Goal: Task Accomplishment & Management: Manage account settings

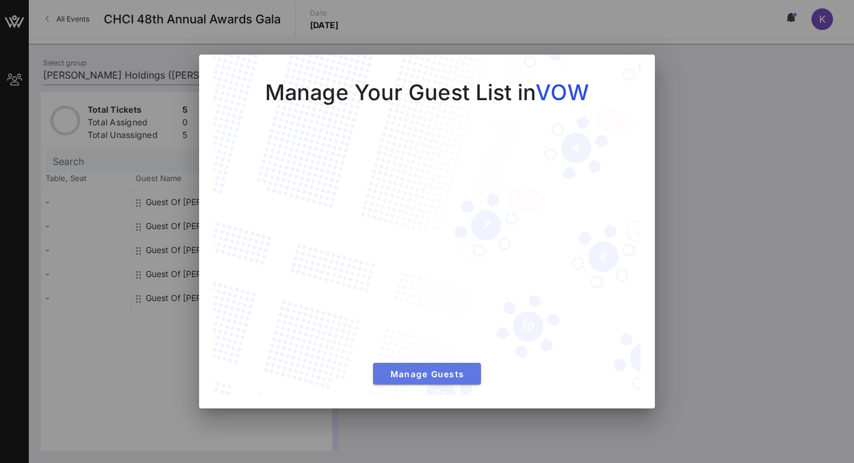
click at [402, 374] on span "Manage Guests" at bounding box center [427, 374] width 89 height 10
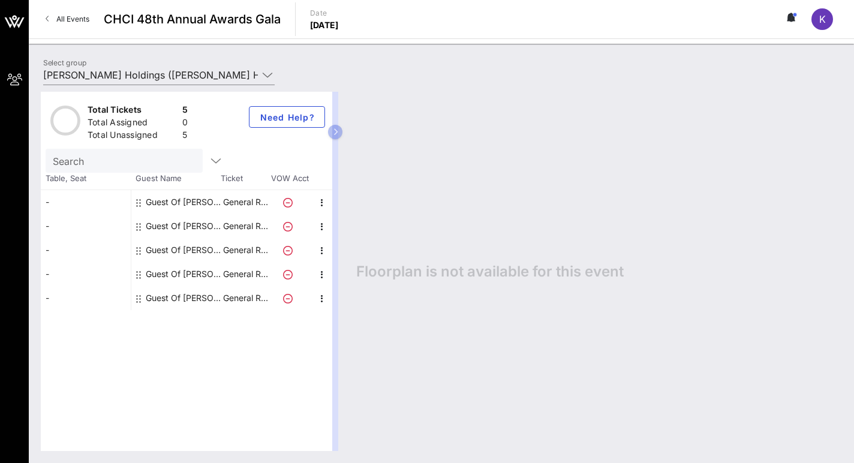
click at [285, 203] on icon at bounding box center [288, 203] width 10 height 10
click at [206, 206] on div "Guest Of [PERSON_NAME] Holdings" at bounding box center [184, 202] width 76 height 24
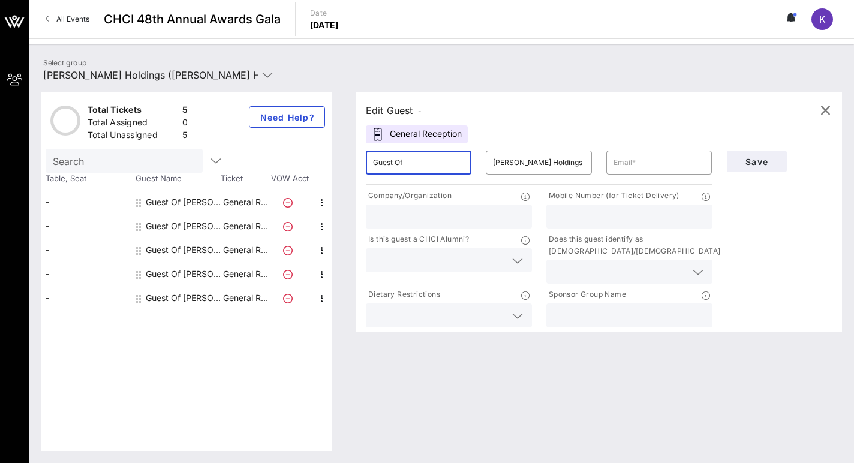
click at [423, 161] on input "Guest Of" at bounding box center [418, 162] width 91 height 19
type input "[PERSON_NAME]"
click at [513, 163] on input "[PERSON_NAME] Holdings" at bounding box center [538, 162] width 91 height 19
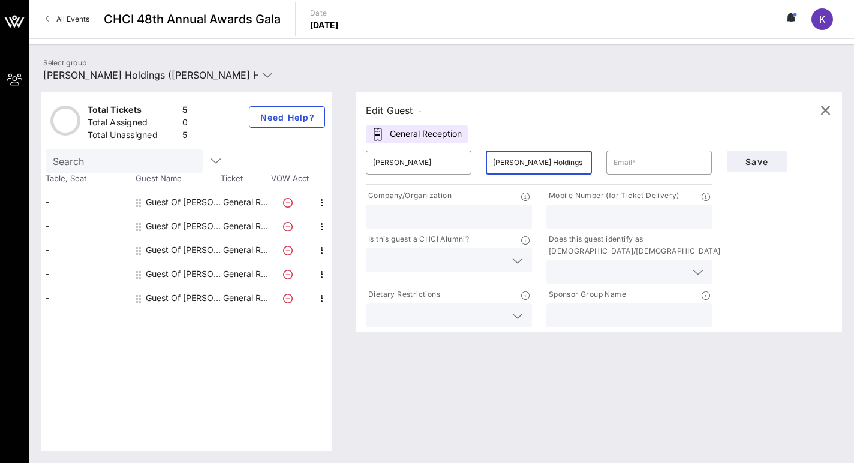
click at [513, 163] on input "[PERSON_NAME] Holdings" at bounding box center [538, 162] width 91 height 19
type input "LaSalle"
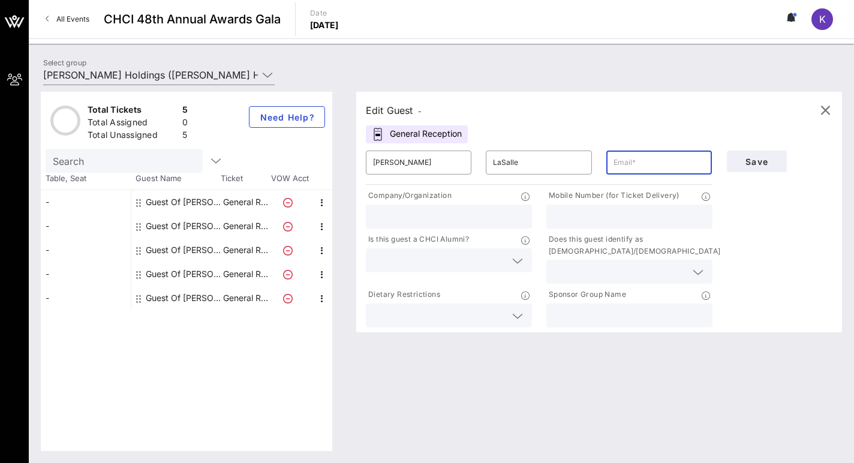
click at [622, 163] on input "text" at bounding box center [658, 162] width 91 height 19
type input "[DOMAIN_NAME][EMAIL_ADDRESS][PERSON_NAME][DOMAIN_NAME]"
click at [543, 190] on div "Mobile Number (for Ticket Delivery)" at bounding box center [629, 209] width 180 height 44
click at [517, 313] on icon at bounding box center [517, 316] width 11 height 14
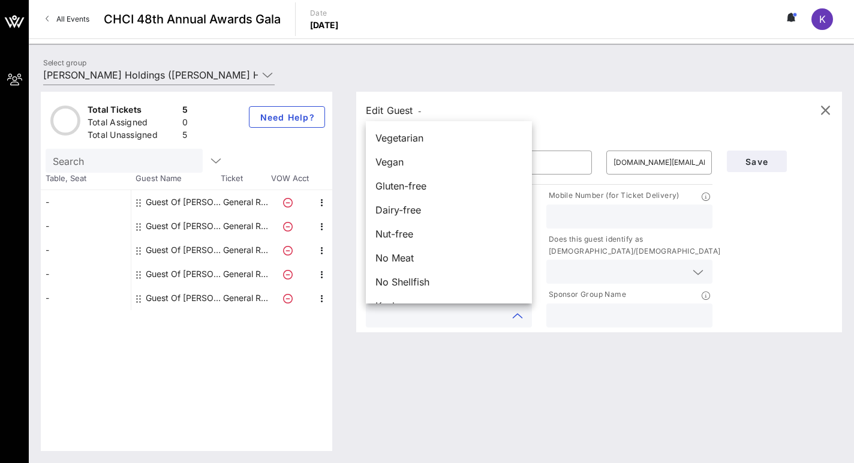
click at [517, 313] on icon at bounding box center [517, 316] width 11 height 14
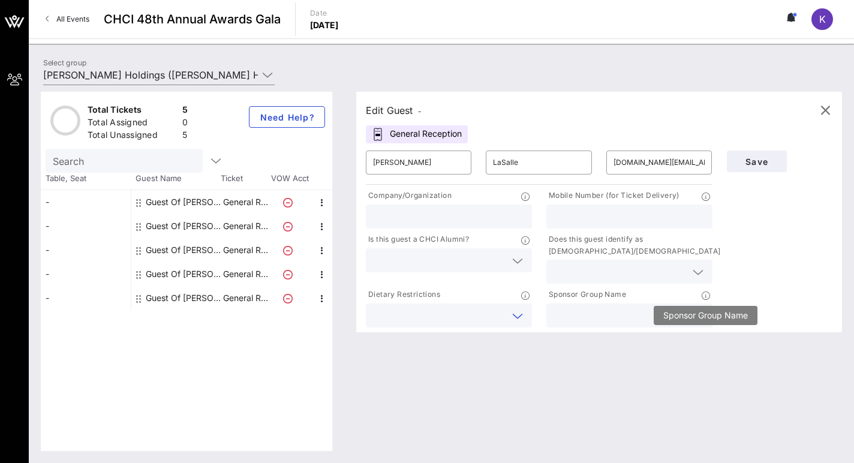
click at [706, 294] on icon at bounding box center [706, 295] width 8 height 8
click at [627, 319] on input "text" at bounding box center [629, 316] width 152 height 16
type input "[PERSON_NAME]"
click at [514, 213] on input "text" at bounding box center [449, 217] width 152 height 16
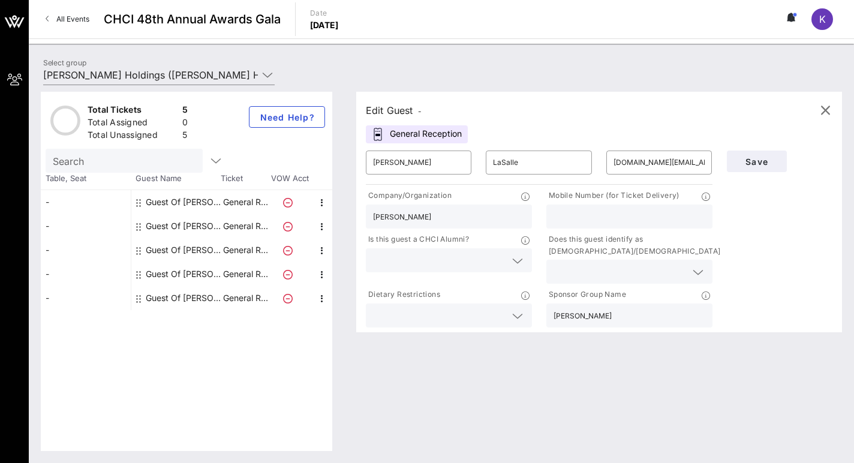
type input "[PERSON_NAME]"
click at [812, 248] on div "Save" at bounding box center [780, 236] width 121 height 186
click at [767, 163] on span "Save" at bounding box center [756, 162] width 41 height 10
click at [826, 115] on icon "button" at bounding box center [825, 110] width 14 height 14
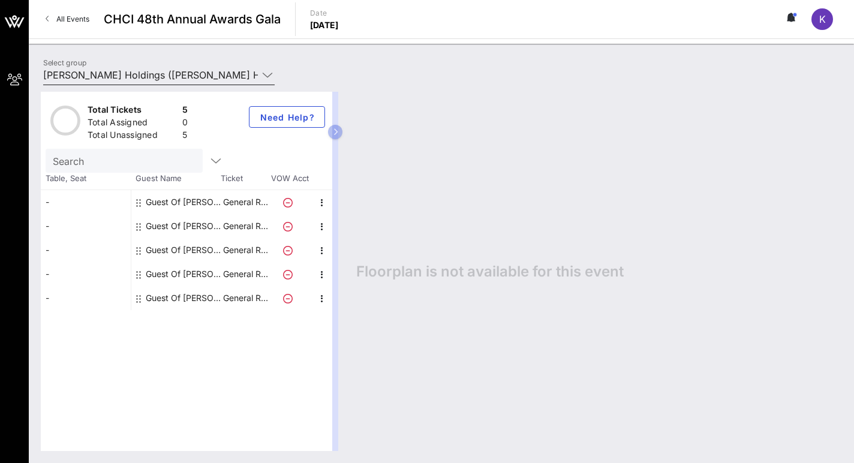
click at [269, 76] on icon at bounding box center [267, 75] width 11 height 14
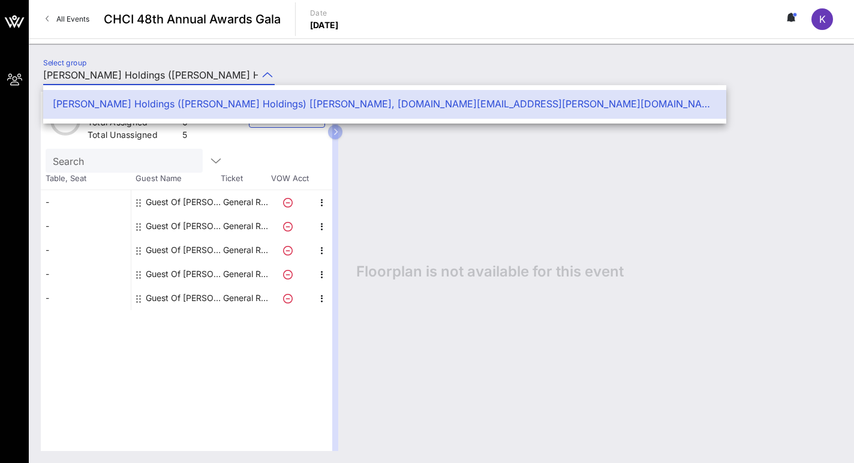
scroll to position [0, 149]
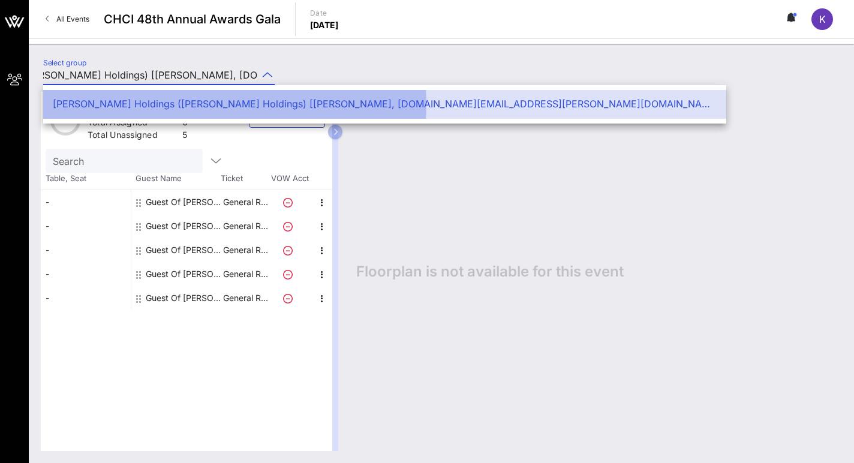
click at [204, 105] on div "[PERSON_NAME] Holdings ([PERSON_NAME] Holdings) [[PERSON_NAME], [DOMAIN_NAME][E…" at bounding box center [385, 103] width 664 height 11
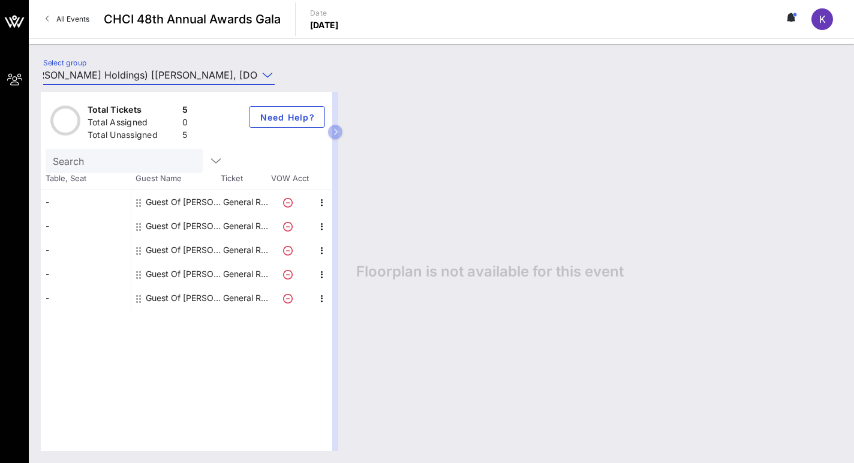
scroll to position [0, 0]
click at [189, 201] on div "Guest Of [PERSON_NAME] Holdings" at bounding box center [184, 202] width 76 height 24
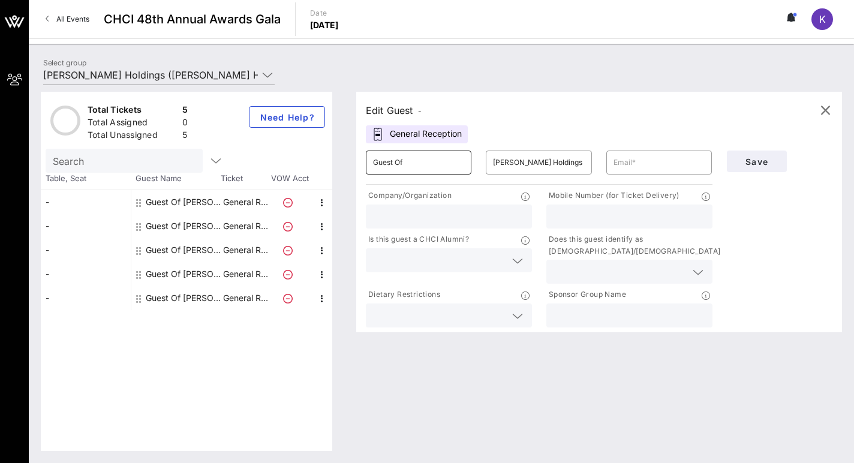
click at [443, 170] on input "Guest Of" at bounding box center [418, 162] width 91 height 19
type input "Don"
click at [526, 160] on input "[PERSON_NAME] Holdings" at bounding box center [538, 162] width 91 height 19
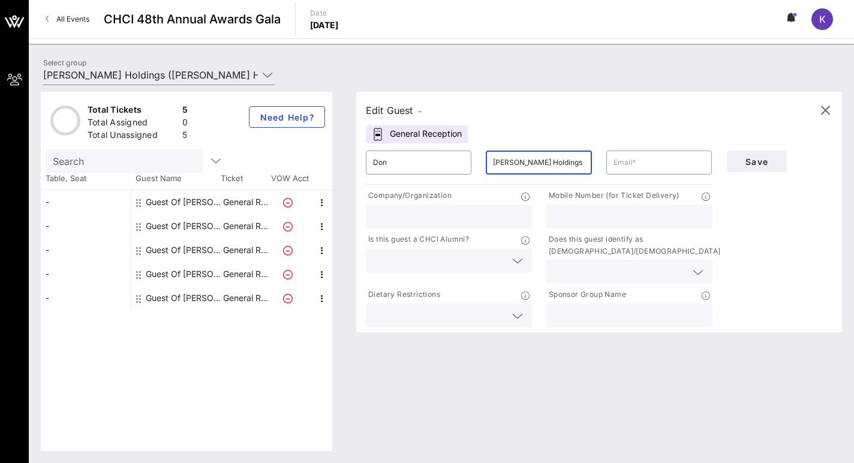
click at [526, 160] on input "[PERSON_NAME] Holdings" at bounding box center [538, 162] width 91 height 19
type input "[PERSON_NAME]"
click at [640, 168] on input "text" at bounding box center [658, 162] width 91 height 19
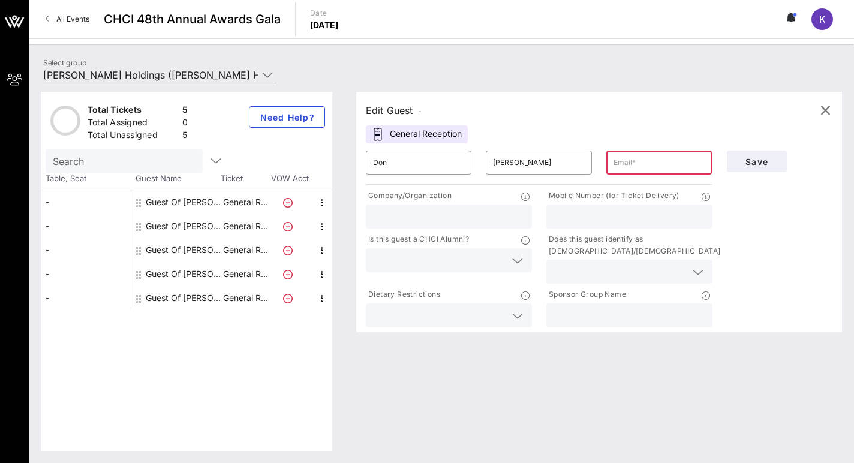
paste input "[EMAIL_ADDRESS][PERSON_NAME][PERSON_NAME][DOMAIN_NAME]"
type input "[EMAIL_ADDRESS][PERSON_NAME][PERSON_NAME][DOMAIN_NAME]"
click at [479, 219] on input "text" at bounding box center [449, 217] width 152 height 16
type input "[PERSON_NAME]"
click at [634, 318] on input "text" at bounding box center [629, 316] width 152 height 16
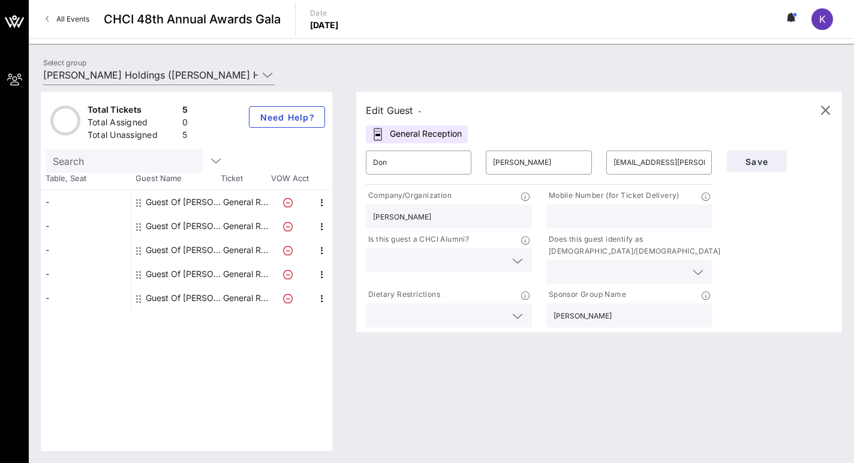
type input "[PERSON_NAME]"
click at [585, 206] on div at bounding box center [629, 216] width 152 height 24
paste input "[PHONE_NUMBER]"
type input "[PHONE_NUMBER]"
click at [749, 269] on div "Save" at bounding box center [780, 236] width 121 height 186
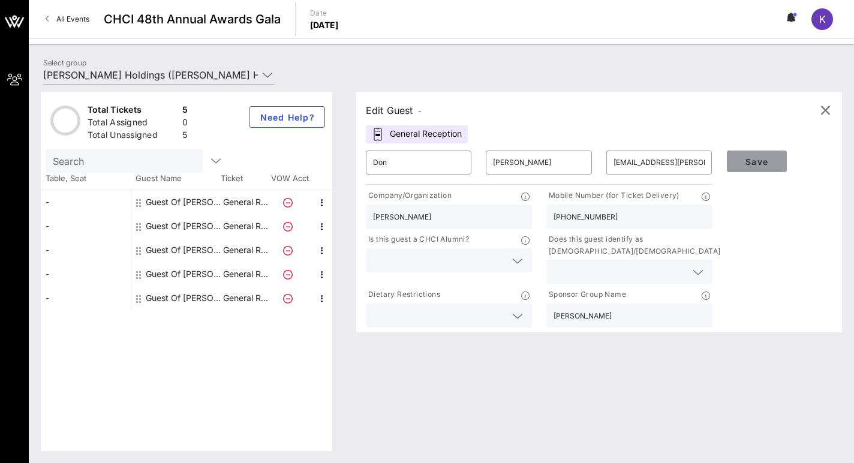
click at [754, 167] on button "Save" at bounding box center [757, 162] width 60 height 22
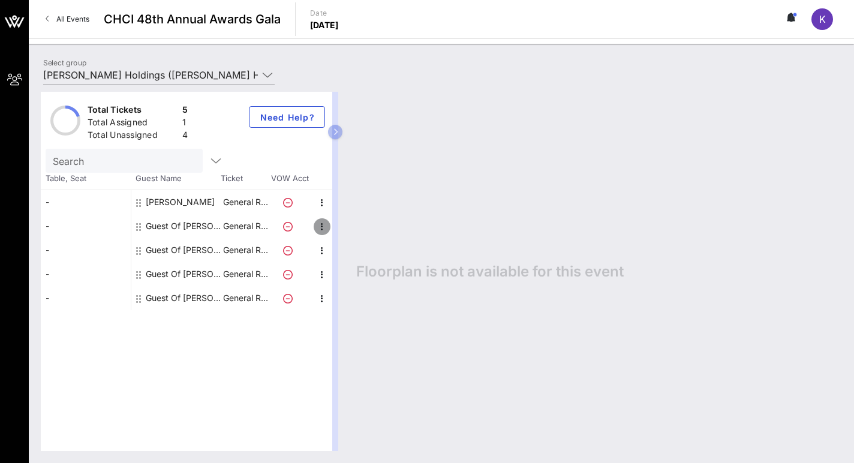
click at [321, 227] on icon "button" at bounding box center [322, 226] width 14 height 14
click at [338, 230] on div "Edit" at bounding box center [351, 230] width 43 height 24
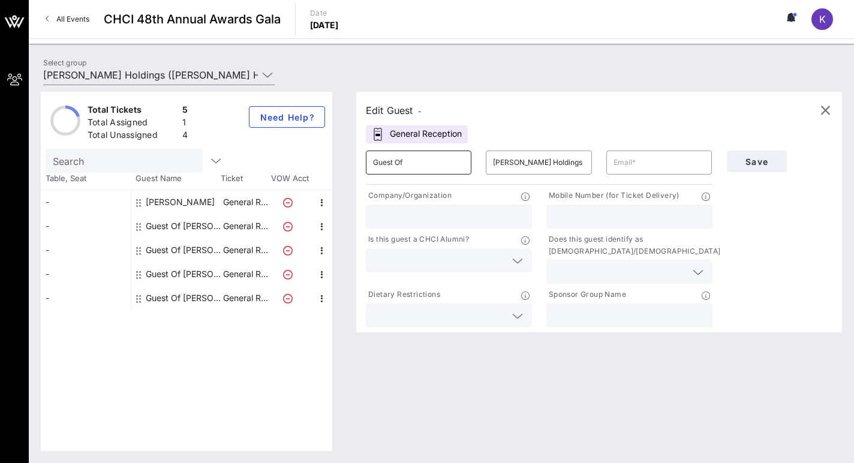
click at [438, 163] on input "Guest Of" at bounding box center [418, 162] width 91 height 19
type input "[PERSON_NAME]"
click at [537, 157] on input "[PERSON_NAME] Holdings" at bounding box center [538, 162] width 91 height 19
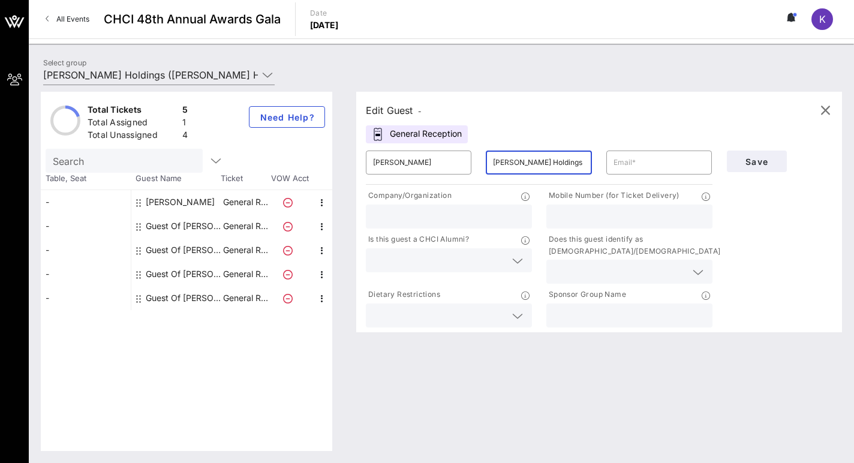
click at [537, 157] on input "[PERSON_NAME] Holdings" at bounding box center [538, 162] width 91 height 19
type input "[PERSON_NAME]"
click at [639, 163] on input "text" at bounding box center [658, 162] width 91 height 19
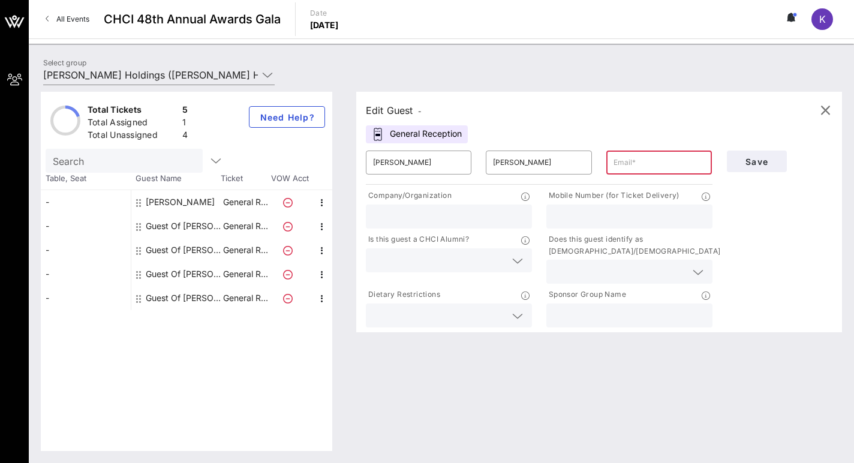
paste input "[PERSON_NAME][EMAIL_ADDRESS][PERSON_NAME][PERSON_NAME][DOMAIN_NAME]"
type input "[PERSON_NAME][EMAIL_ADDRESS][PERSON_NAME][PERSON_NAME][DOMAIN_NAME]"
click at [458, 214] on input "text" at bounding box center [449, 217] width 152 height 16
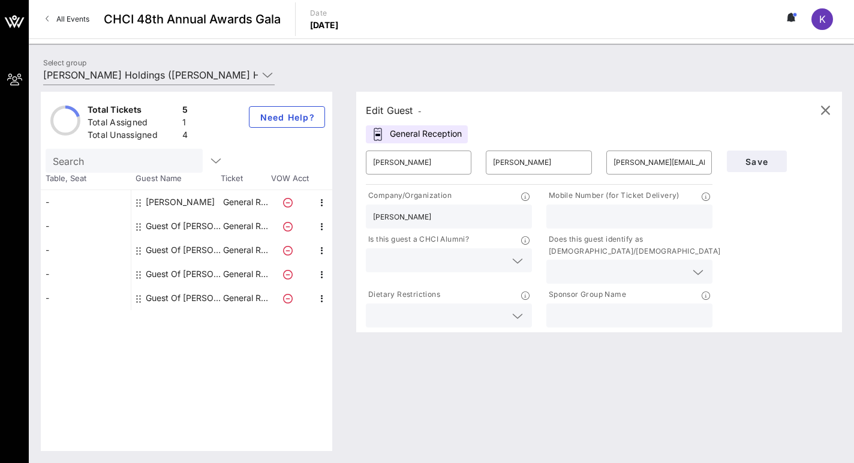
type input "[PERSON_NAME]"
click at [576, 310] on input "text" at bounding box center [629, 316] width 152 height 16
type input "[PERSON_NAME]"
click at [582, 217] on input "text" at bounding box center [629, 217] width 152 height 16
type input "2024312049"
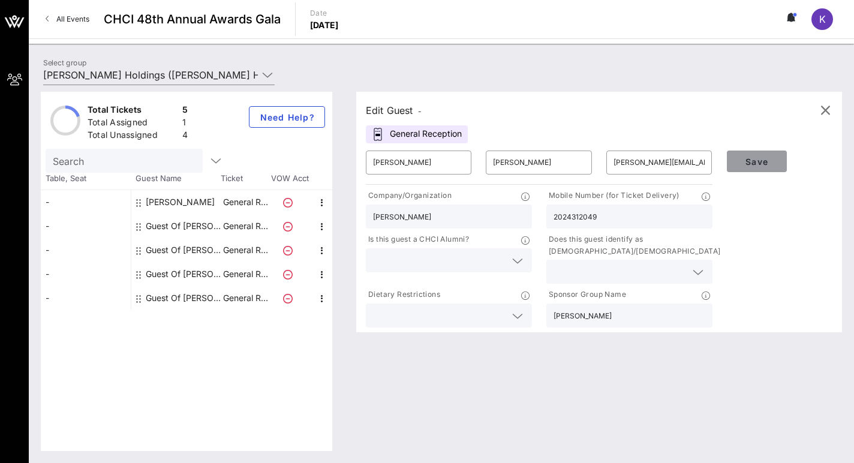
click at [750, 164] on span "Save" at bounding box center [756, 162] width 41 height 10
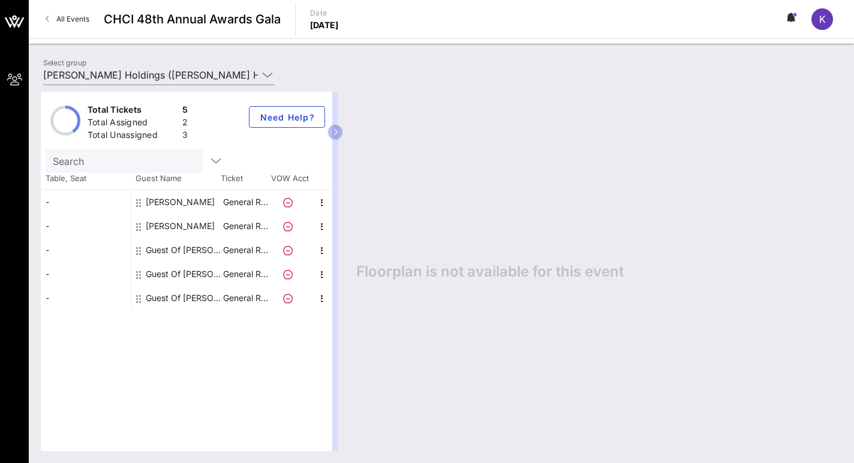
click at [162, 250] on div "Guest Of [PERSON_NAME] Holdings" at bounding box center [184, 250] width 76 height 24
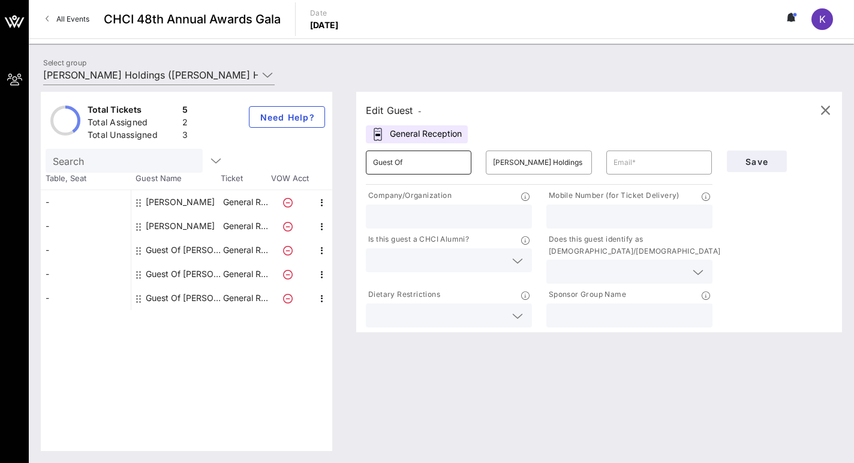
click at [425, 160] on input "Guest Of" at bounding box center [418, 162] width 91 height 19
click at [276, 116] on span "Need Help?" at bounding box center [287, 117] width 56 height 10
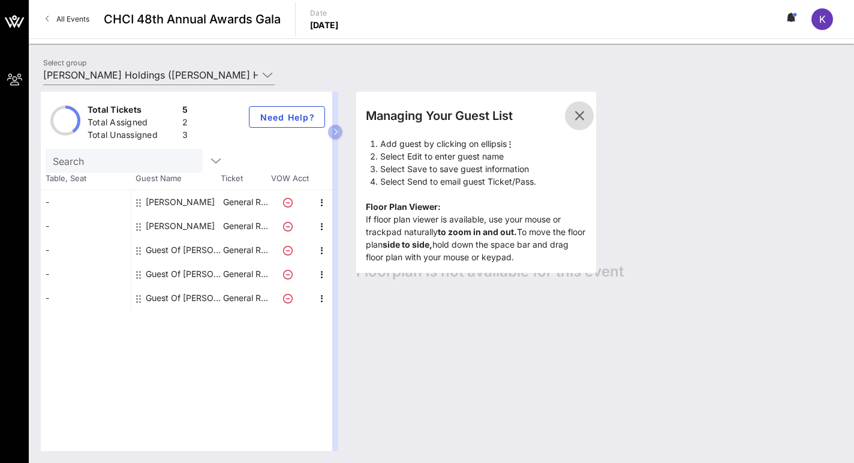
click at [588, 106] on button "button" at bounding box center [579, 115] width 29 height 29
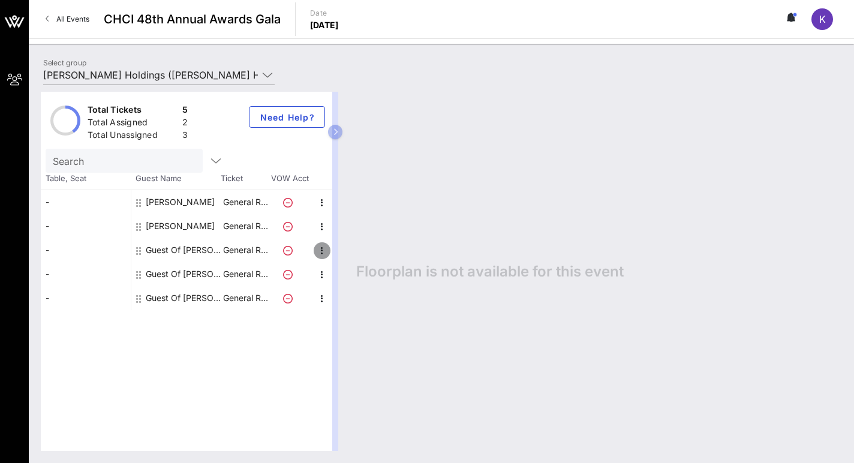
click at [317, 244] on icon "button" at bounding box center [322, 250] width 14 height 14
click at [339, 250] on div "Edit" at bounding box center [351, 254] width 43 height 24
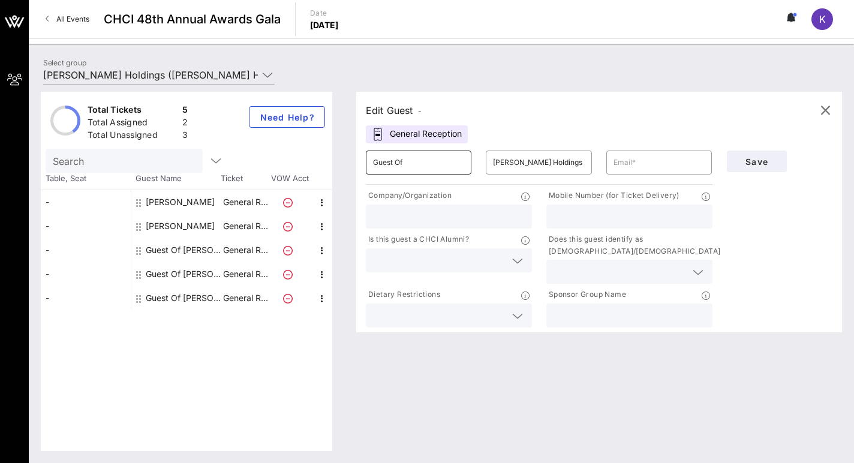
click at [432, 161] on input "Guest Of" at bounding box center [418, 162] width 91 height 19
type input "[PERSON_NAME]"
click at [502, 163] on input "[PERSON_NAME] Holdings" at bounding box center [538, 162] width 91 height 19
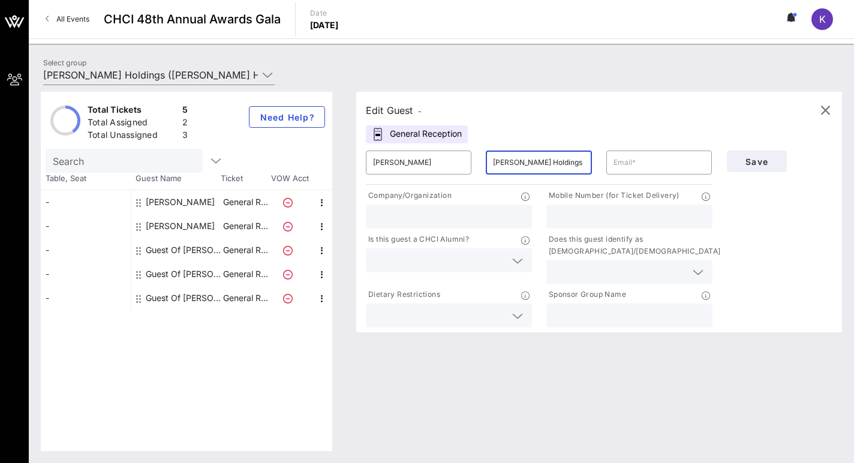
click at [502, 163] on input "[PERSON_NAME] Holdings" at bounding box center [538, 162] width 91 height 19
type input "K"
type input "LaSalle"
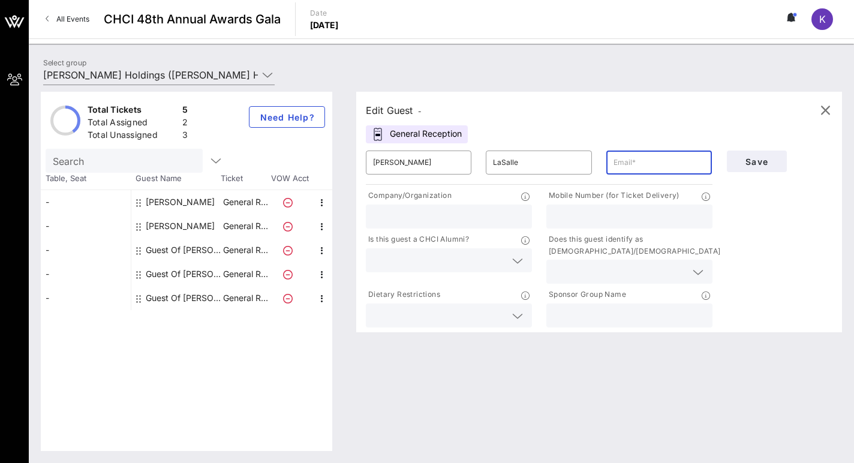
click at [615, 163] on input "text" at bounding box center [658, 162] width 91 height 19
type input "[DOMAIN_NAME][EMAIL_ADDRESS][PERSON_NAME][DOMAIN_NAME]"
click at [597, 218] on input "text" at bounding box center [629, 217] width 152 height 16
type input "6262521708"
click at [464, 220] on input "text" at bounding box center [449, 217] width 152 height 16
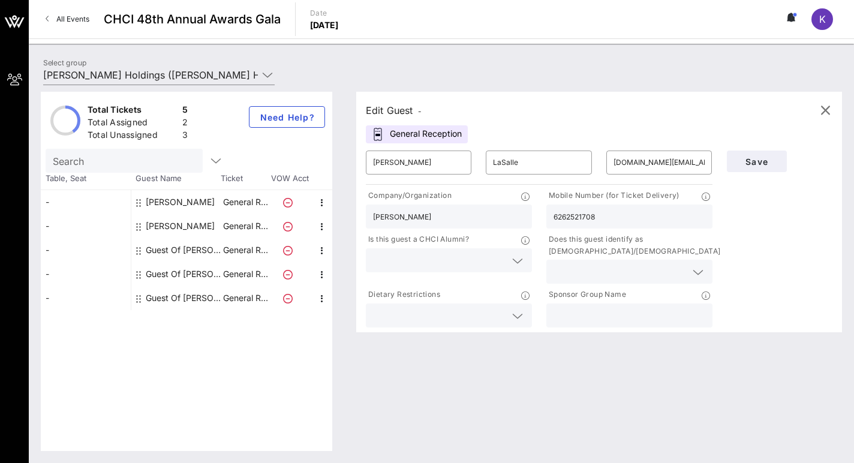
type input "[PERSON_NAME]"
click at [585, 321] on input "text" at bounding box center [629, 316] width 152 height 16
type input "[PERSON_NAME]"
click at [751, 165] on span "Save" at bounding box center [756, 162] width 41 height 10
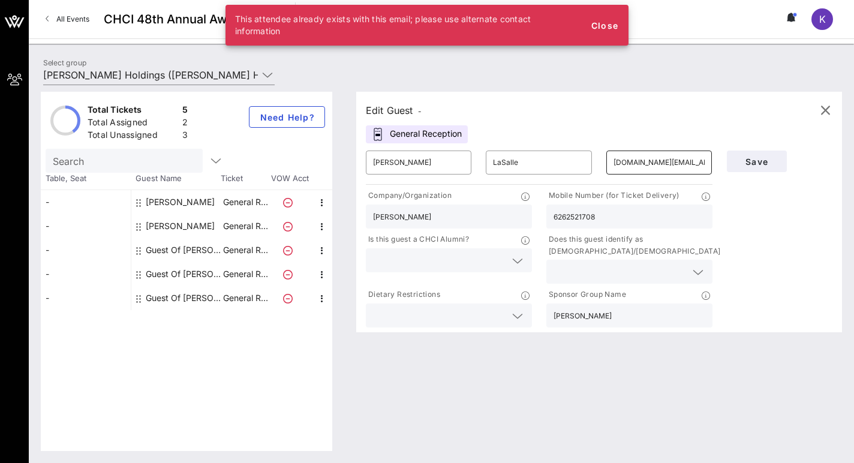
click at [640, 161] on input "[DOMAIN_NAME][EMAIL_ADDRESS][PERSON_NAME][DOMAIN_NAME]" at bounding box center [658, 162] width 91 height 19
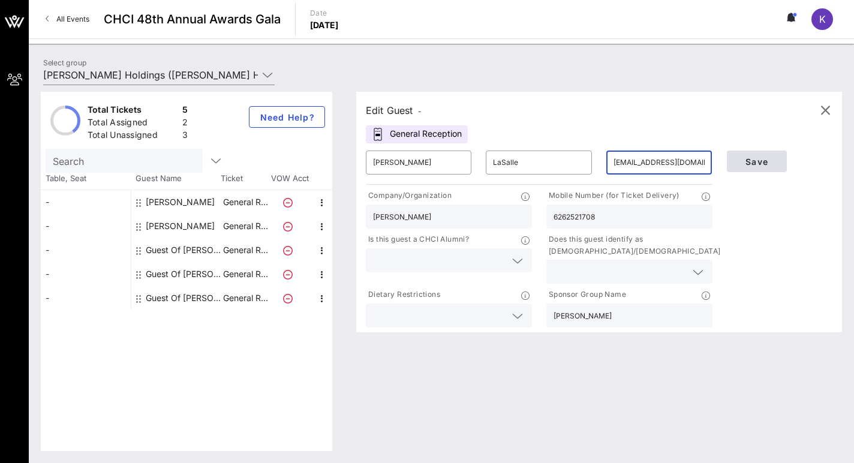
type input "[EMAIL_ADDRESS][DOMAIN_NAME]"
click at [761, 166] on span "Save" at bounding box center [756, 162] width 41 height 10
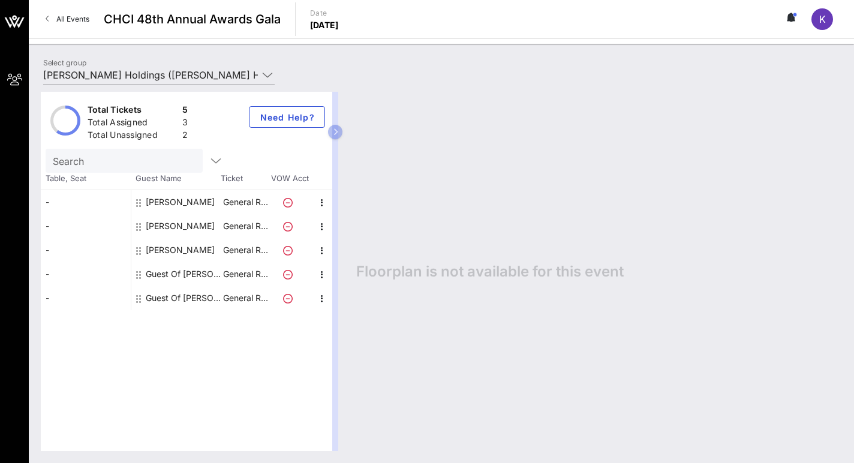
click at [65, 17] on span "All Events" at bounding box center [72, 18] width 33 height 9
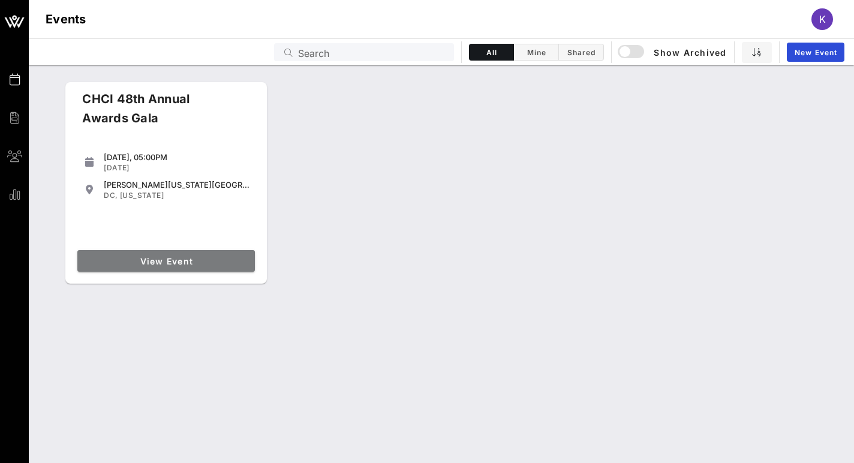
click at [149, 260] on span "View Event" at bounding box center [166, 261] width 168 height 10
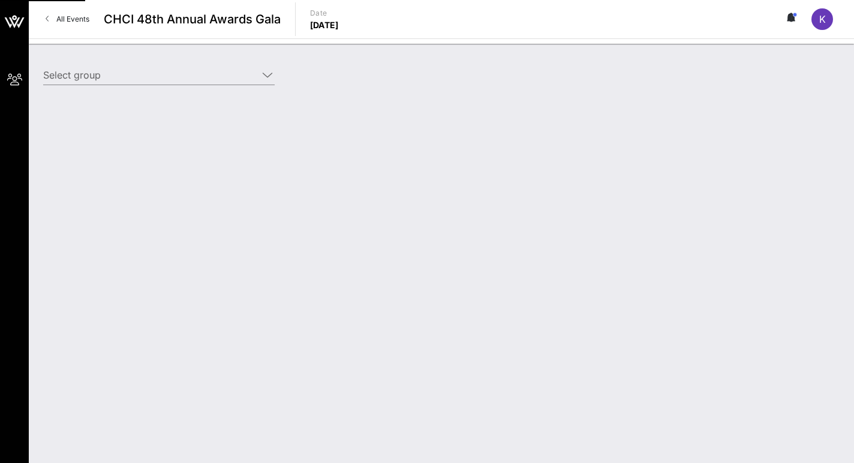
type input "[PERSON_NAME] Holdings ([PERSON_NAME] Holdings) [[PERSON_NAME], [DOMAIN_NAME][E…"
